Goal: Transaction & Acquisition: Purchase product/service

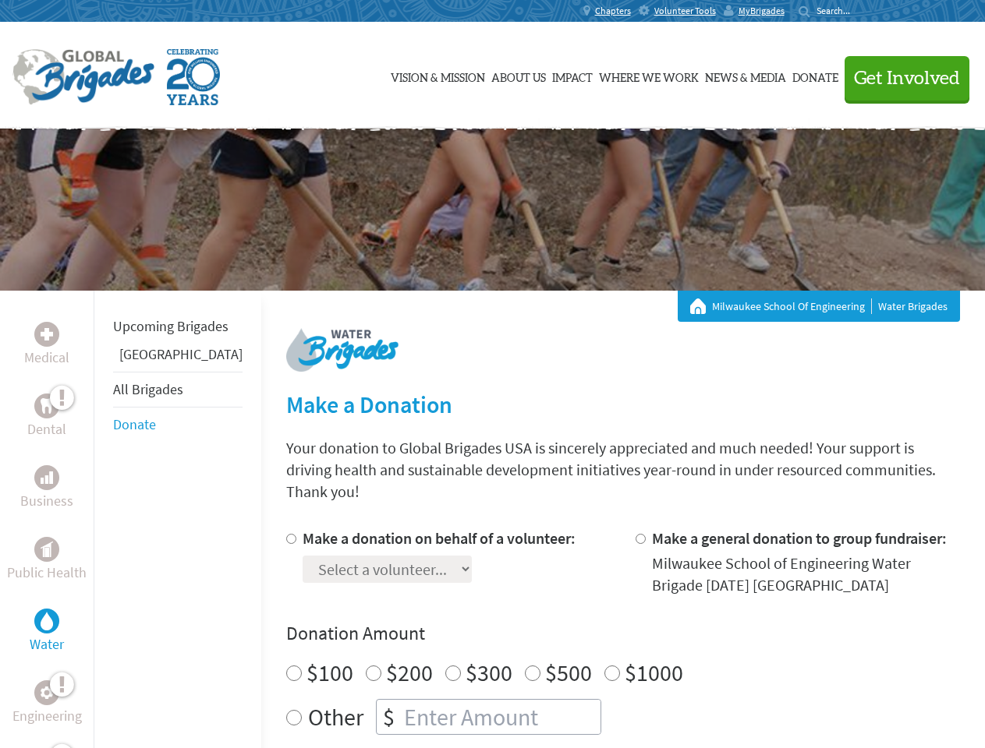
click at [861, 11] on div "Search for:" at bounding box center [829, 11] width 62 height 12
click at [900, 78] on span "Get Involved" at bounding box center [907, 78] width 106 height 19
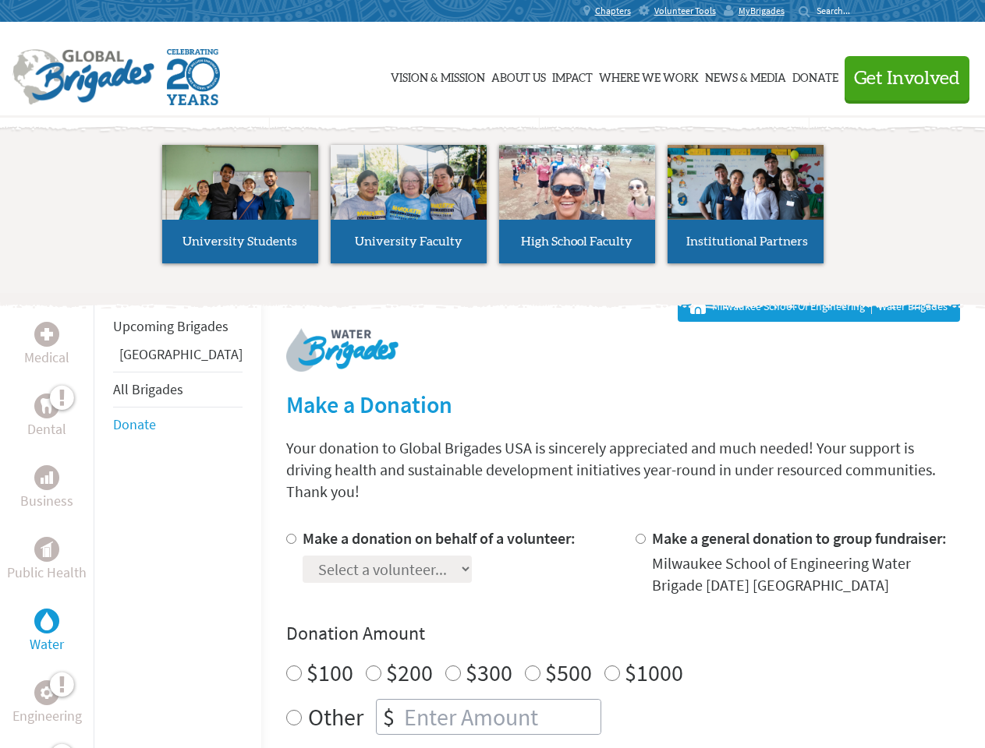
click at [103, 519] on div "Upcoming Brigades Panama All Brigades Donate" at bounding box center [178, 665] width 168 height 748
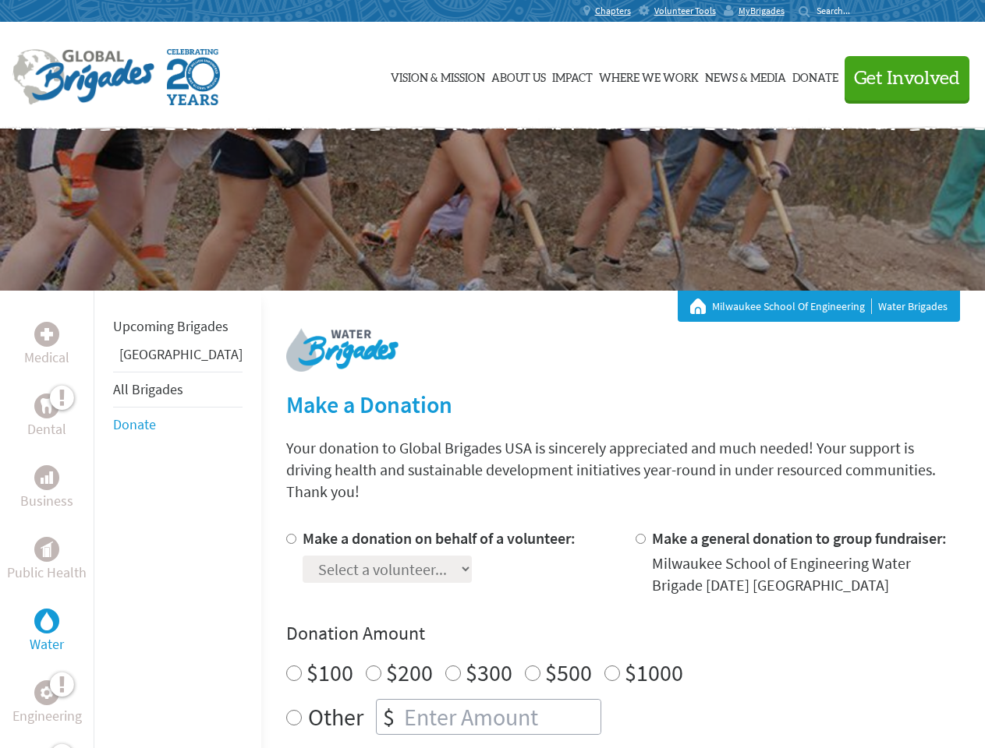
click at [596, 627] on div "Donation Amount $100 $200 $300 $500 $1000 Other $" at bounding box center [622, 678] width 673 height 114
click at [286, 534] on input "Make a donation on behalf of a volunteer:" at bounding box center [291, 539] width 10 height 10
radio input "true"
click at [635, 534] on input "Make a general donation to group fundraiser:" at bounding box center [640, 539] width 10 height 10
radio input "true"
